Goal: Information Seeking & Learning: Learn about a topic

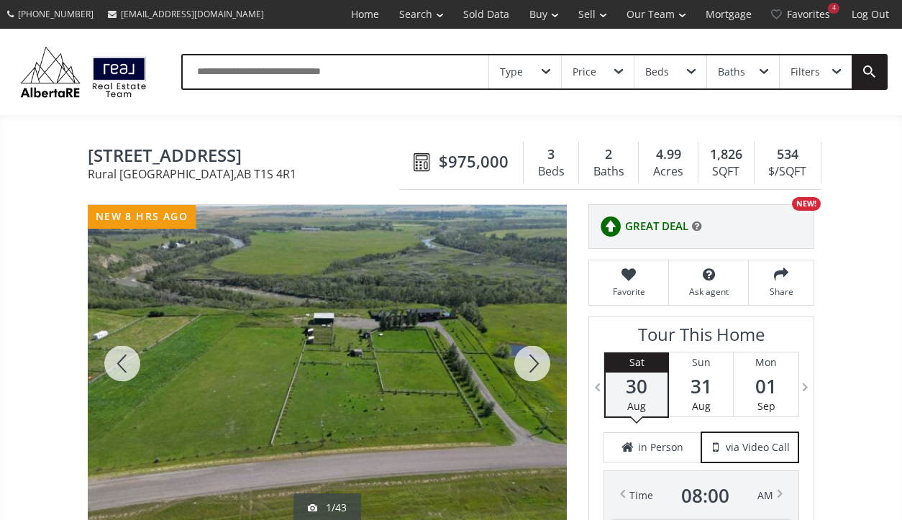
click at [538, 358] on div at bounding box center [532, 363] width 69 height 317
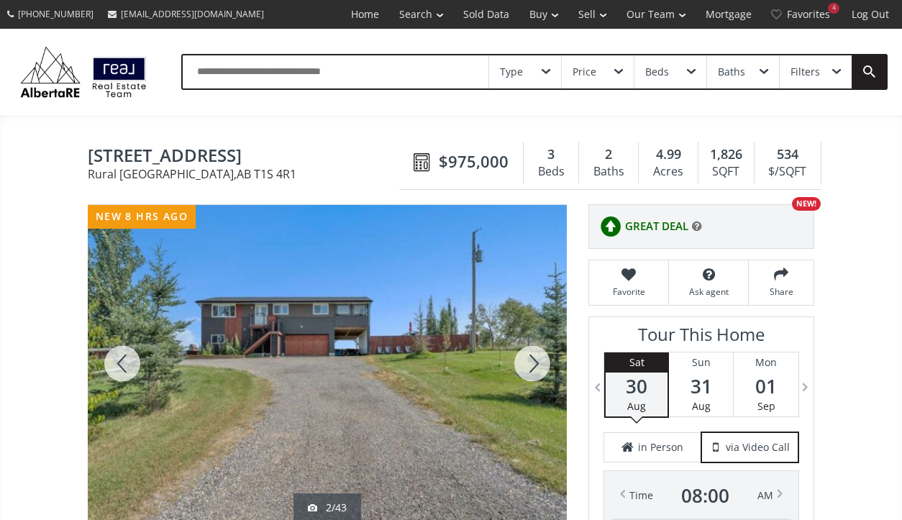
click at [538, 358] on div at bounding box center [532, 363] width 69 height 317
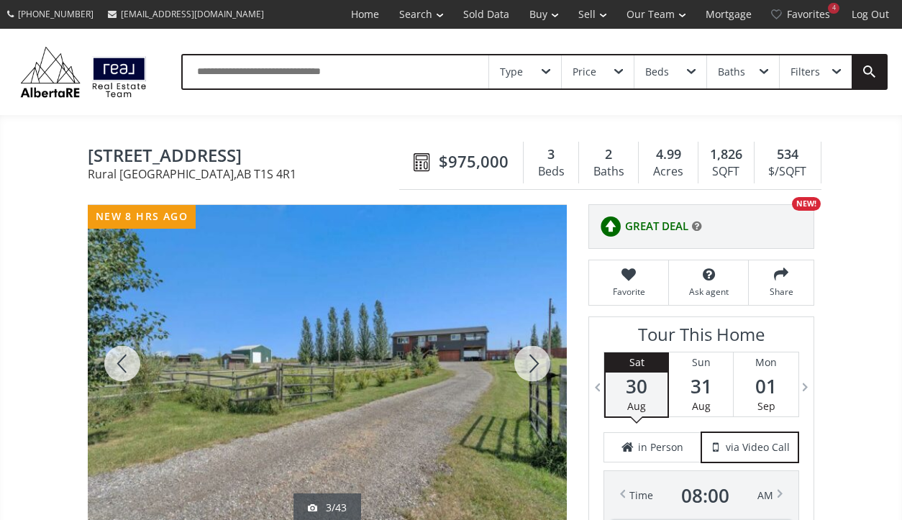
click at [538, 358] on div at bounding box center [532, 363] width 69 height 317
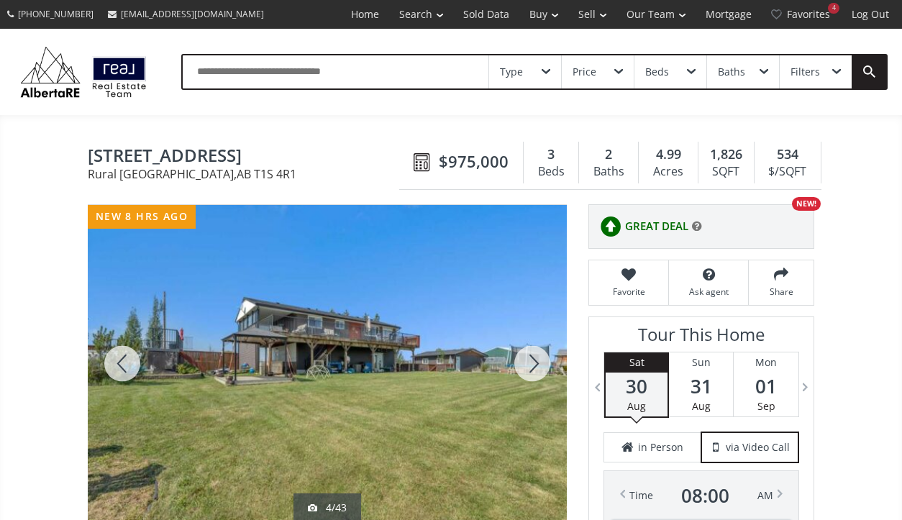
click at [538, 358] on div at bounding box center [532, 363] width 69 height 317
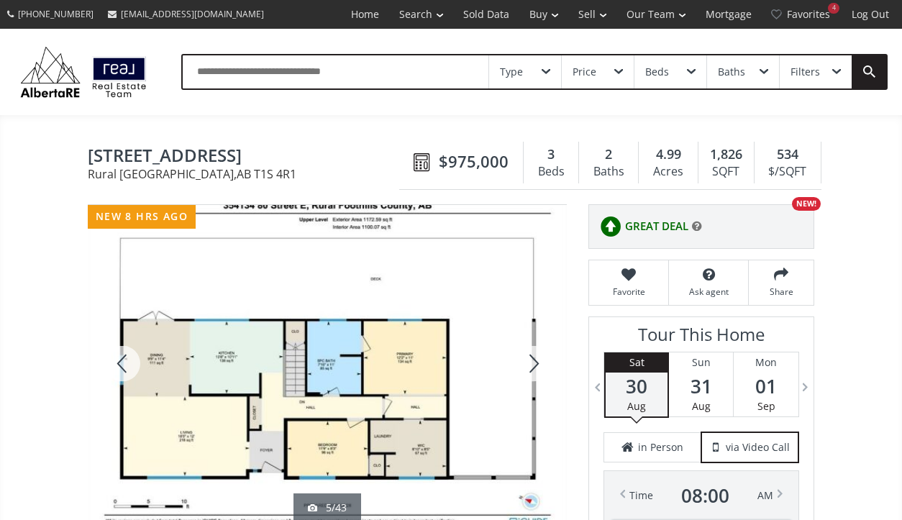
click at [538, 358] on div at bounding box center [532, 363] width 69 height 317
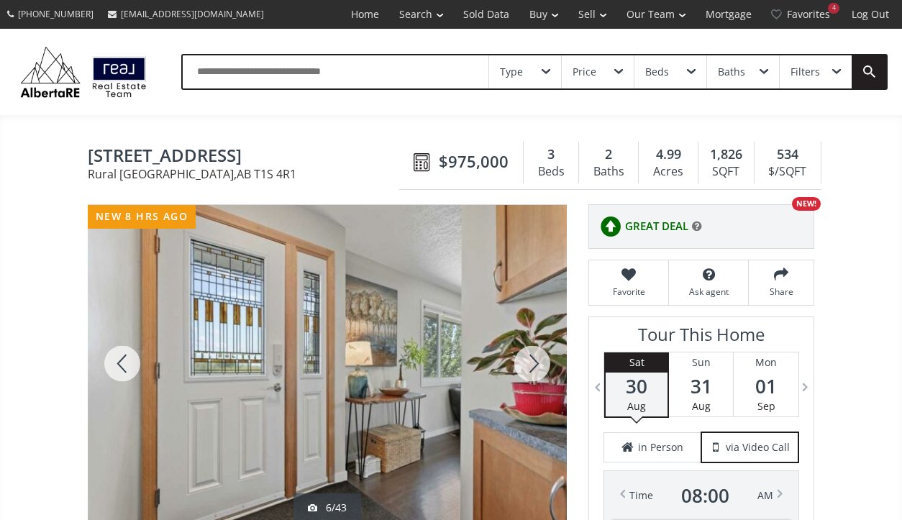
click at [538, 358] on div at bounding box center [532, 363] width 69 height 317
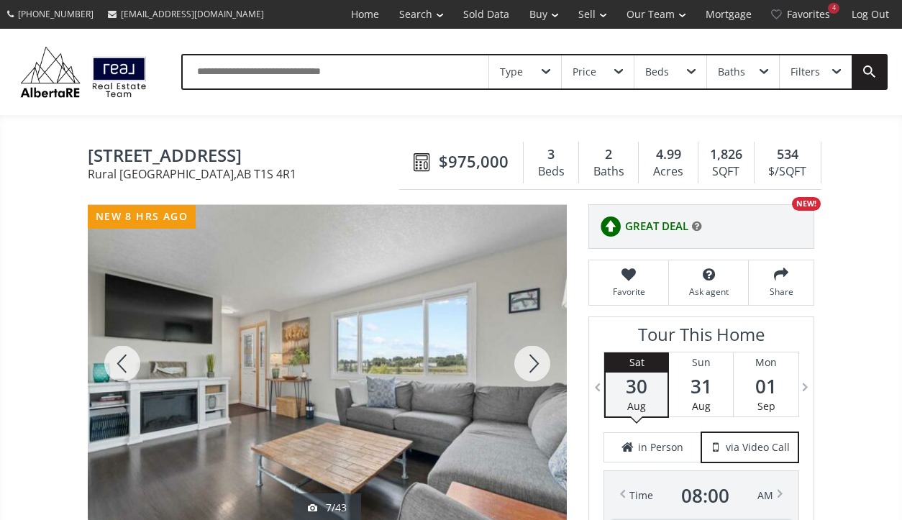
click at [538, 358] on div at bounding box center [532, 363] width 69 height 317
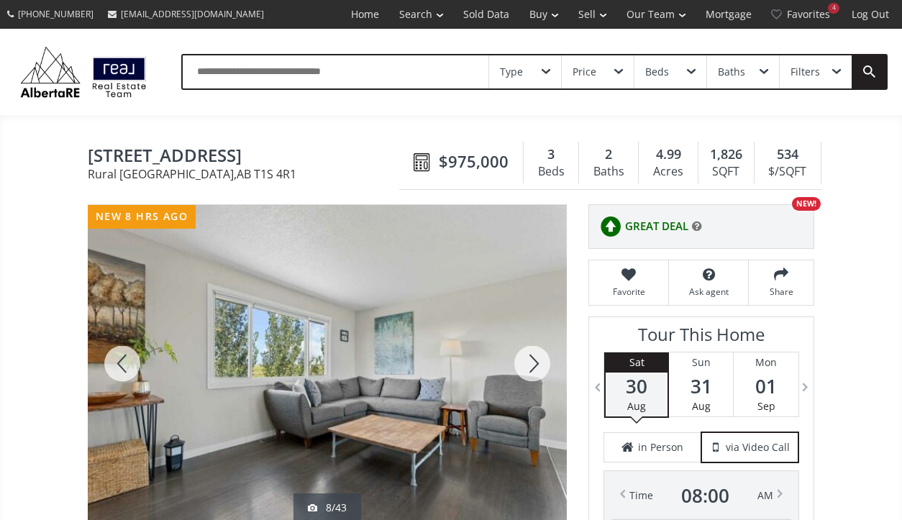
click at [538, 358] on div at bounding box center [532, 363] width 69 height 317
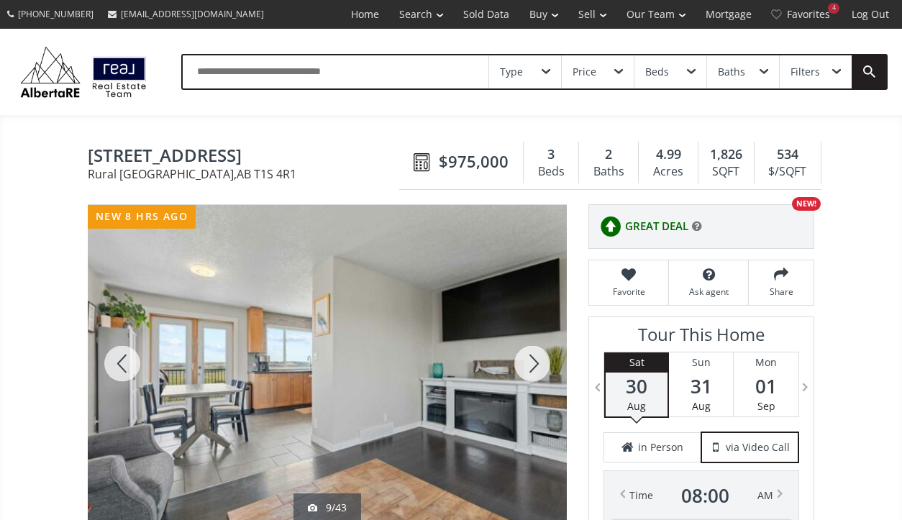
click at [538, 358] on div at bounding box center [532, 363] width 69 height 317
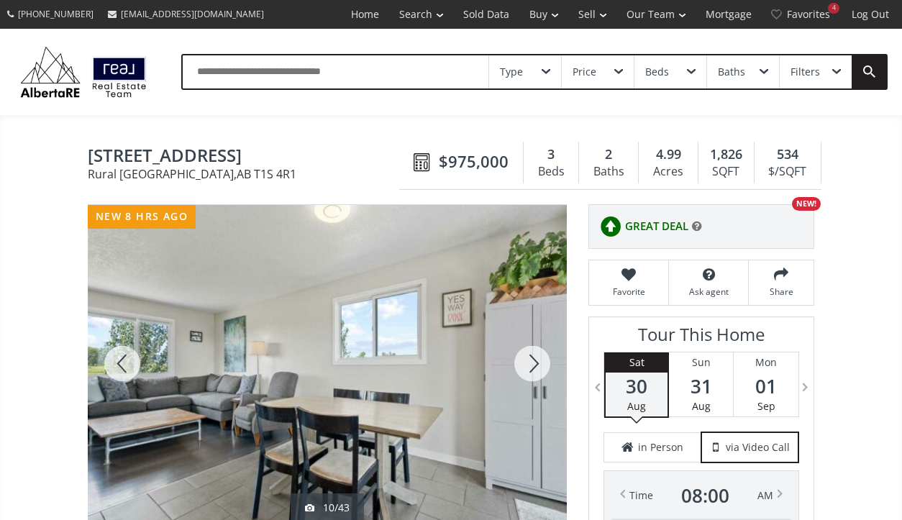
click at [538, 358] on div at bounding box center [532, 363] width 69 height 317
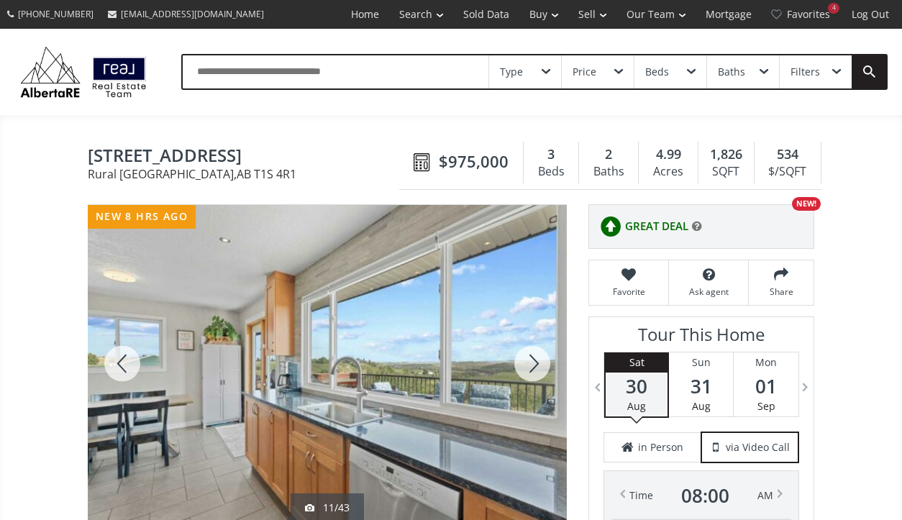
click at [508, 368] on div at bounding box center [532, 363] width 69 height 317
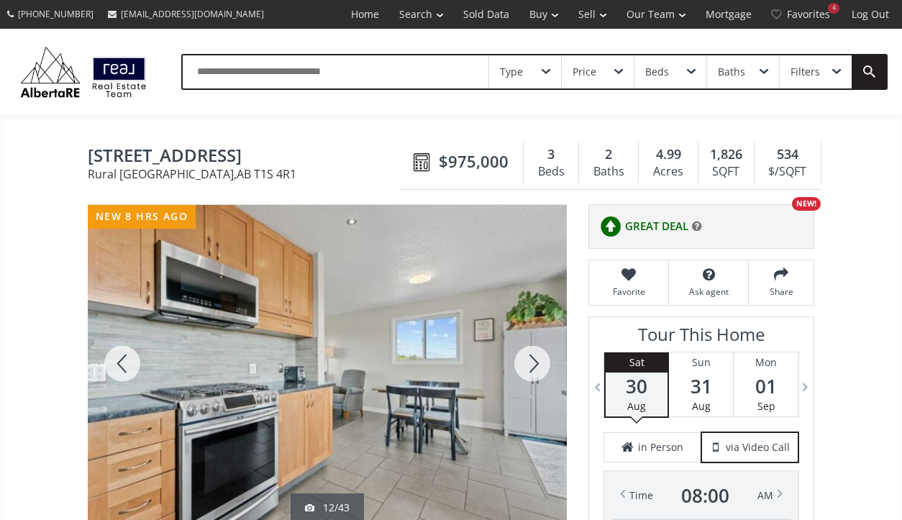
click at [508, 368] on div at bounding box center [532, 363] width 69 height 317
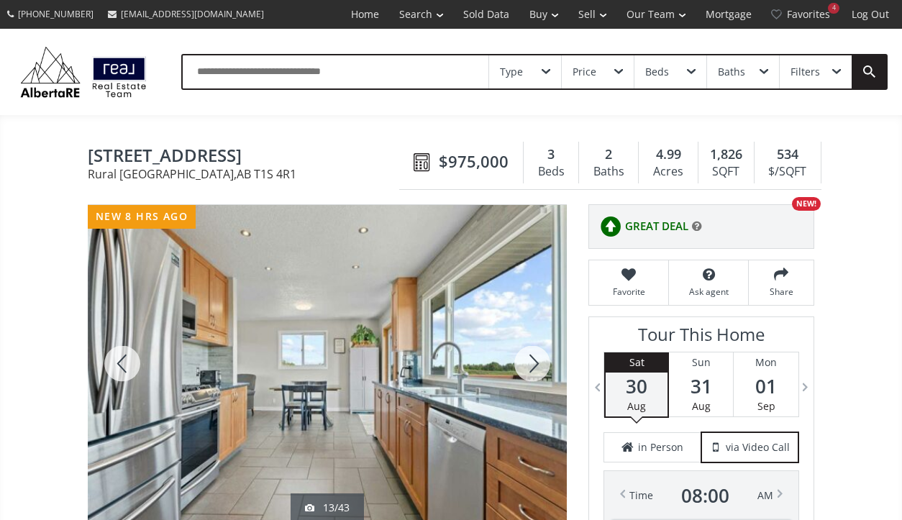
click at [508, 368] on div at bounding box center [532, 363] width 69 height 317
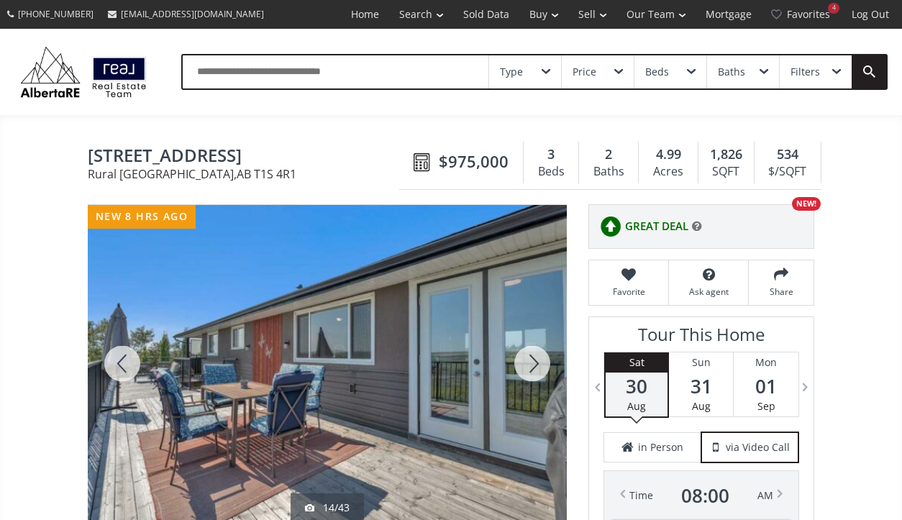
click at [508, 368] on div at bounding box center [532, 363] width 69 height 317
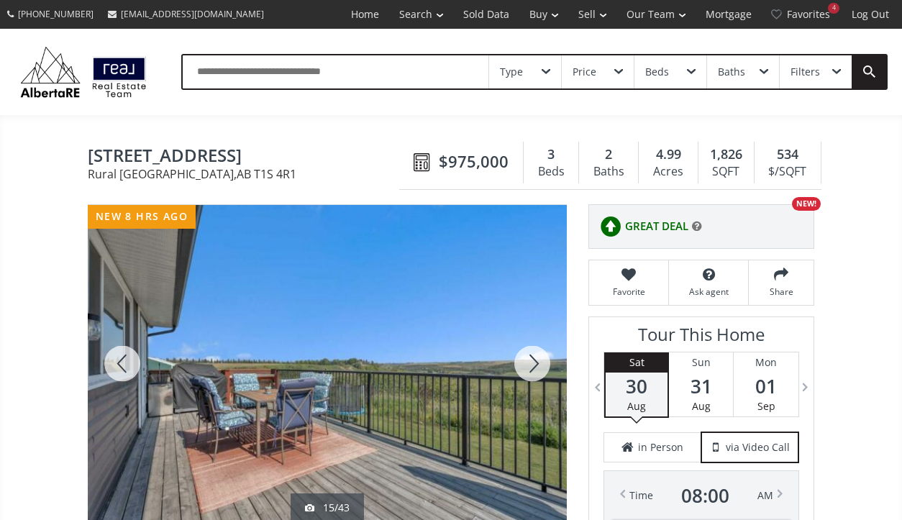
click at [508, 368] on div at bounding box center [532, 363] width 69 height 317
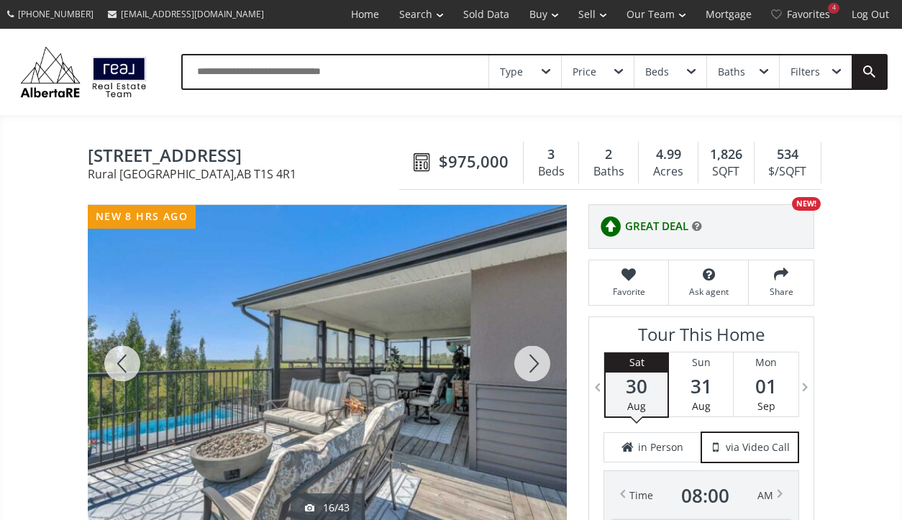
click at [508, 368] on div at bounding box center [532, 363] width 69 height 317
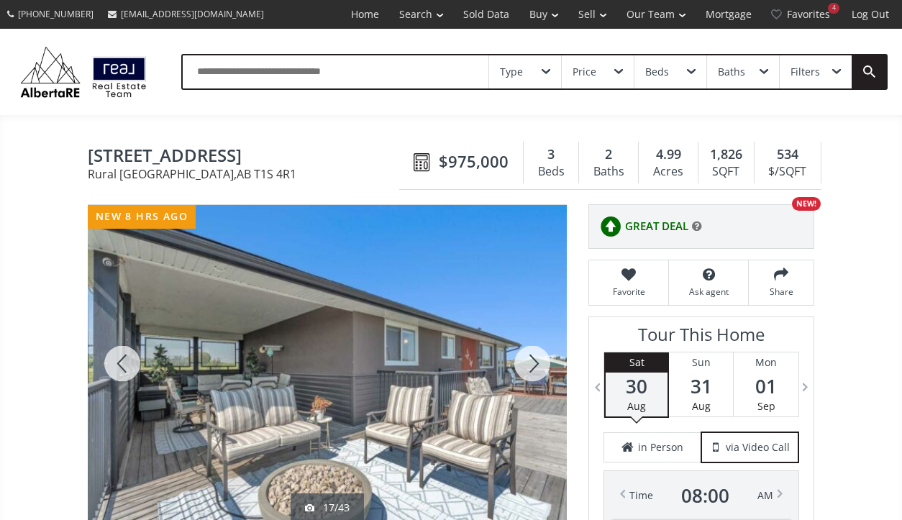
click at [508, 368] on div at bounding box center [532, 363] width 69 height 317
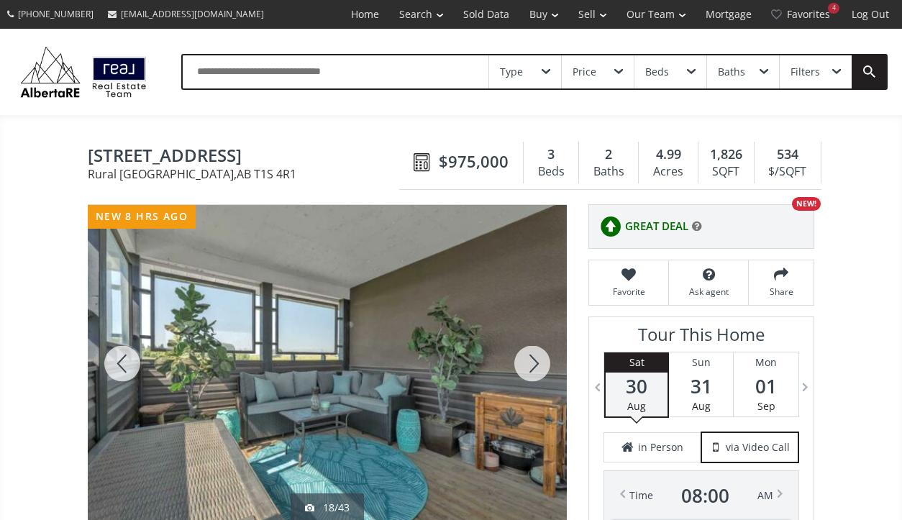
click at [508, 368] on div at bounding box center [532, 363] width 69 height 317
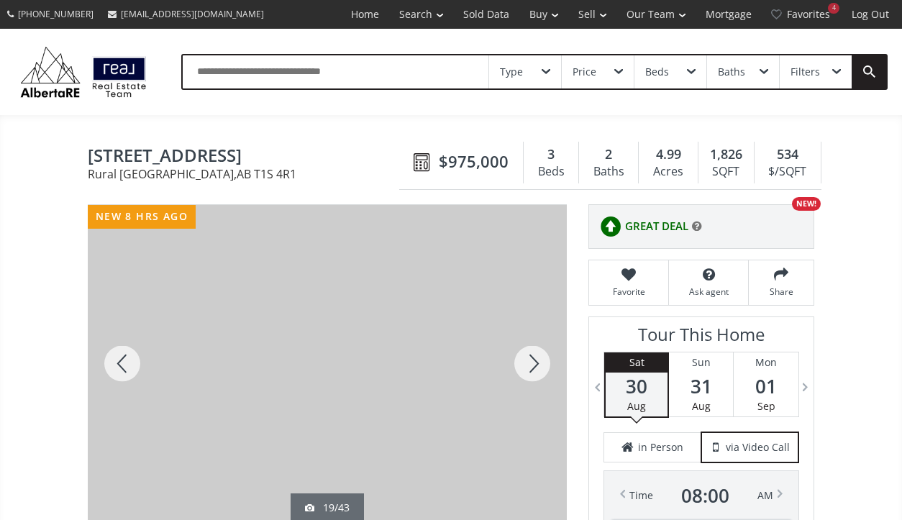
click at [508, 368] on div at bounding box center [532, 363] width 69 height 317
